Goal: Check status: Check status

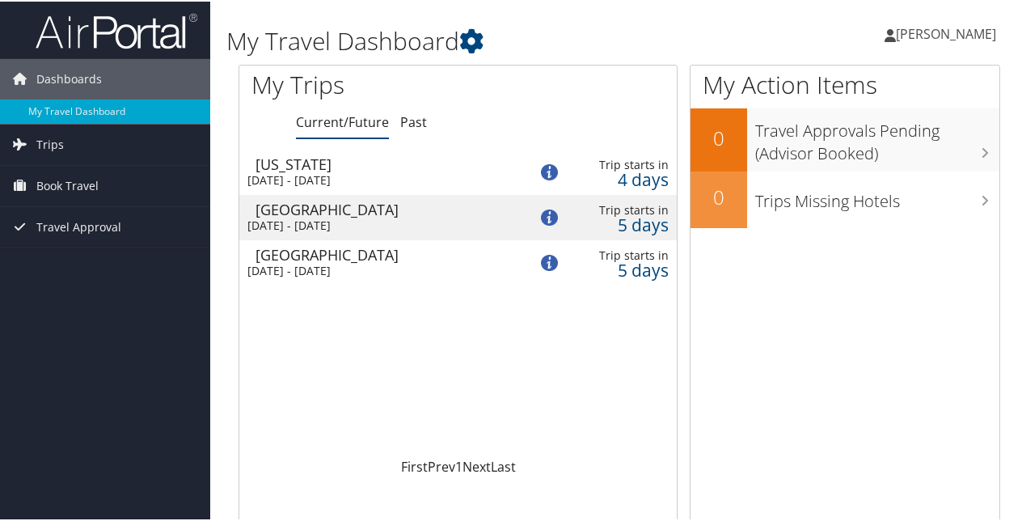
click at [323, 260] on div "Philadelphia" at bounding box center [384, 253] width 256 height 15
click at [68, 144] on link "Trips" at bounding box center [105, 143] width 210 height 40
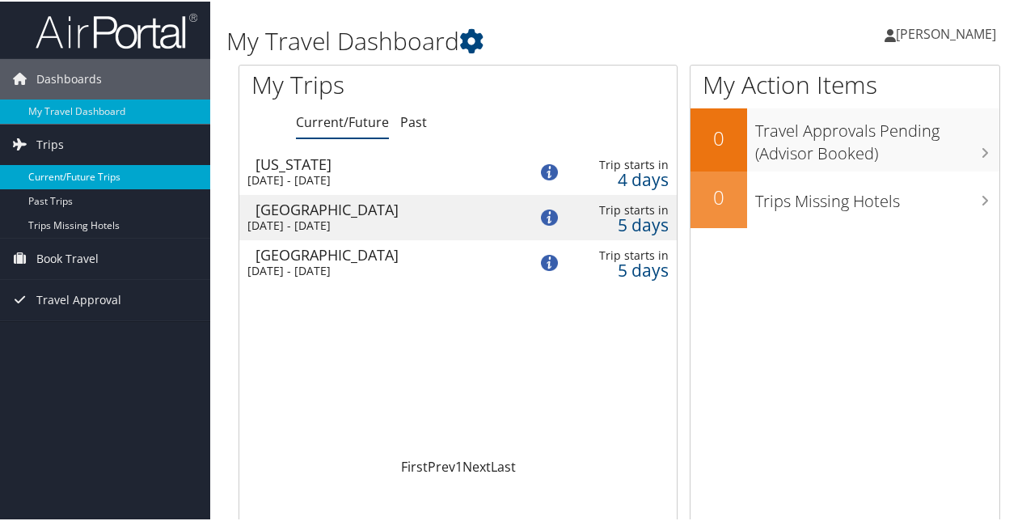
click at [50, 178] on link "Current/Future Trips" at bounding box center [105, 175] width 210 height 24
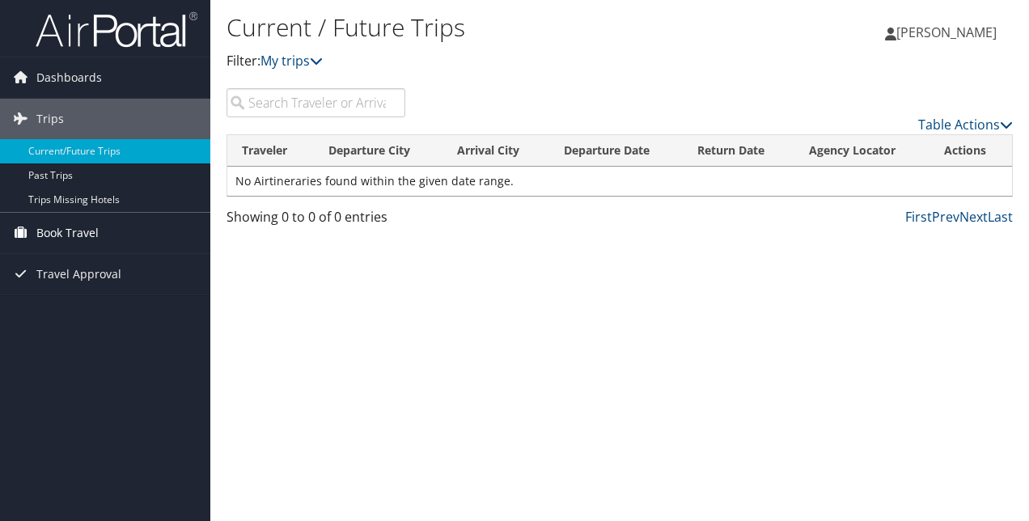
click at [63, 236] on span "Book Travel" at bounding box center [67, 233] width 62 height 40
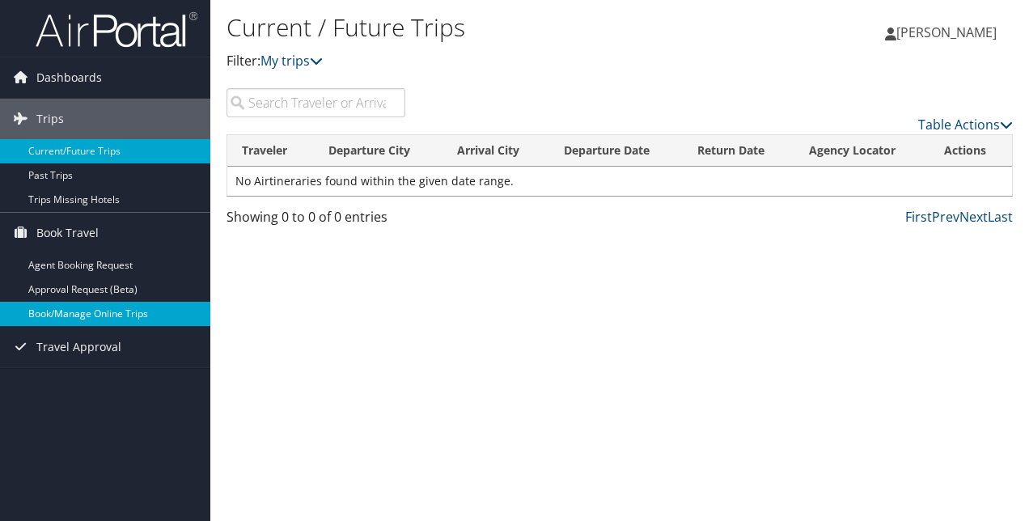
click at [68, 318] on link "Book/Manage Online Trips" at bounding box center [105, 314] width 210 height 24
